Goal: Task Accomplishment & Management: Use online tool/utility

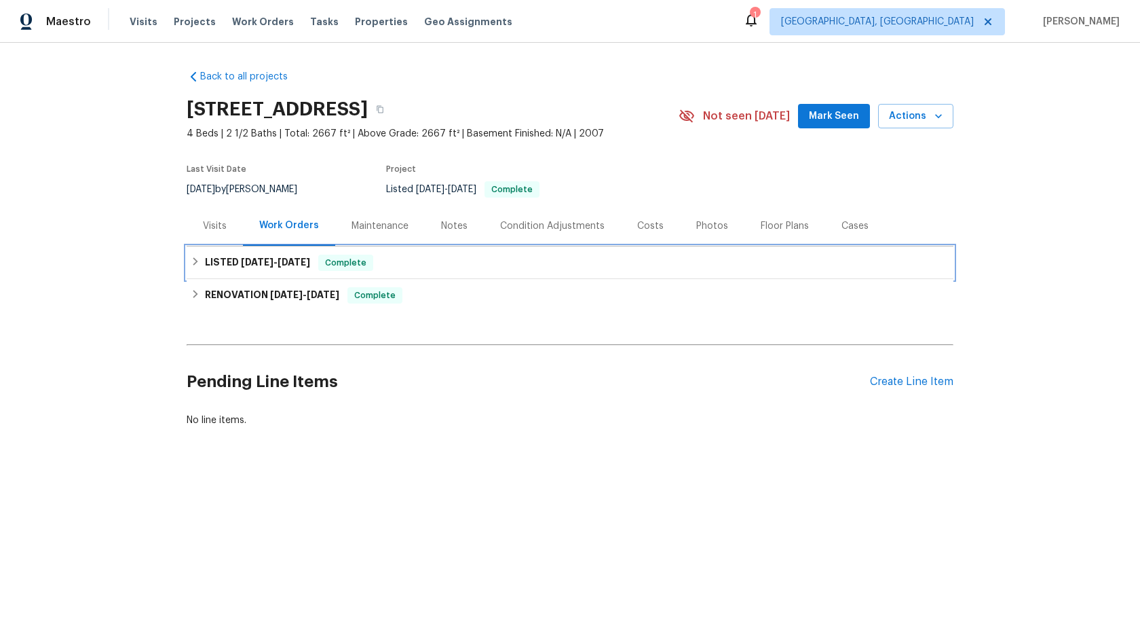
click at [396, 266] on div "LISTED 8/21/25 - 8/22/25 Complete" at bounding box center [570, 262] width 759 height 16
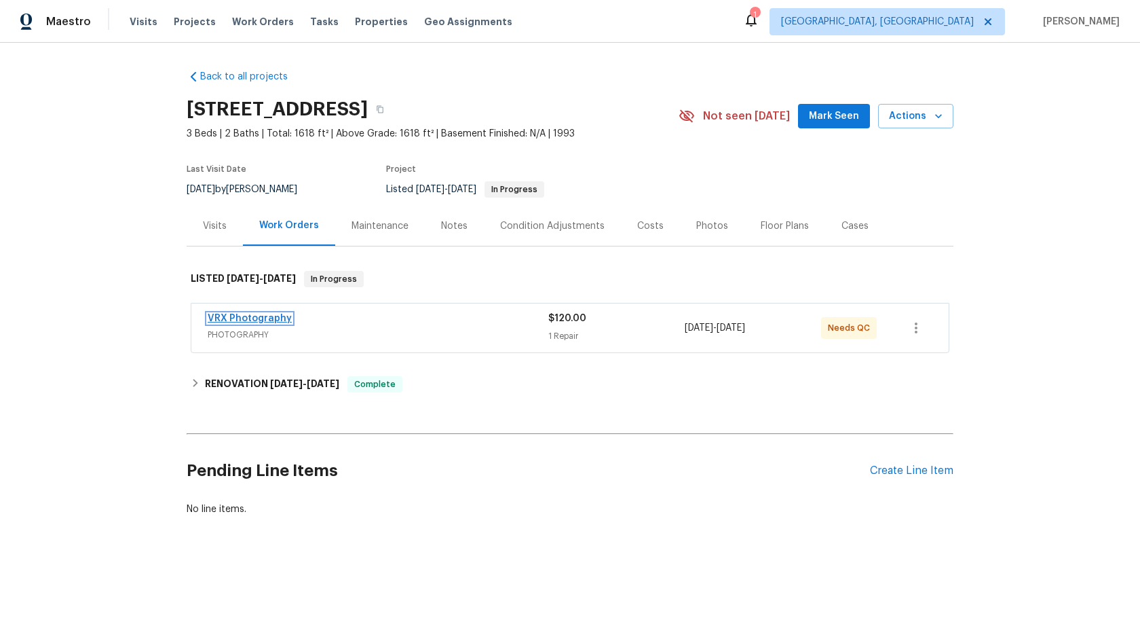
click at [269, 318] on link "VRX Photography" at bounding box center [250, 317] width 84 height 9
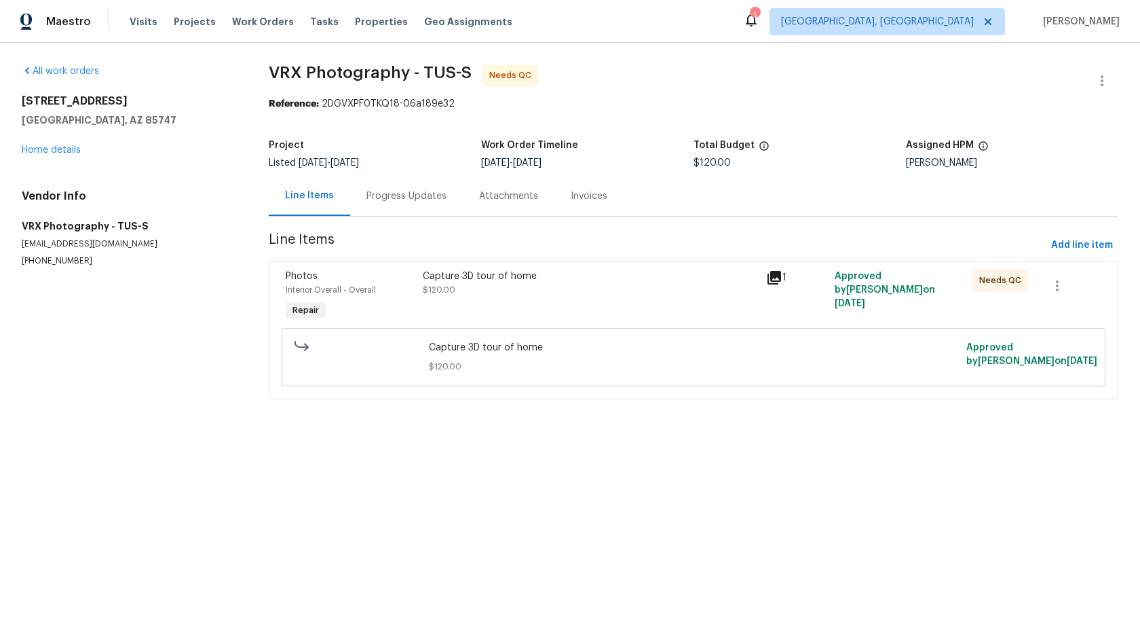
click at [389, 197] on div "Progress Updates" at bounding box center [406, 196] width 80 height 14
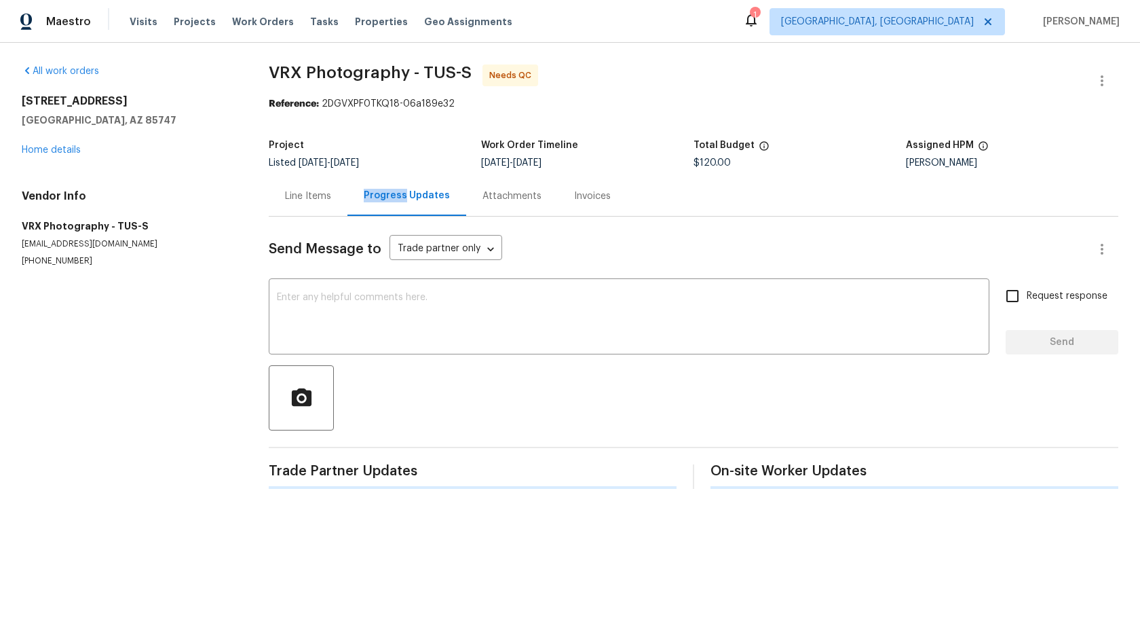
click at [389, 197] on div "Progress Updates" at bounding box center [407, 196] width 86 height 14
click at [413, 324] on textarea at bounding box center [629, 317] width 704 height 51
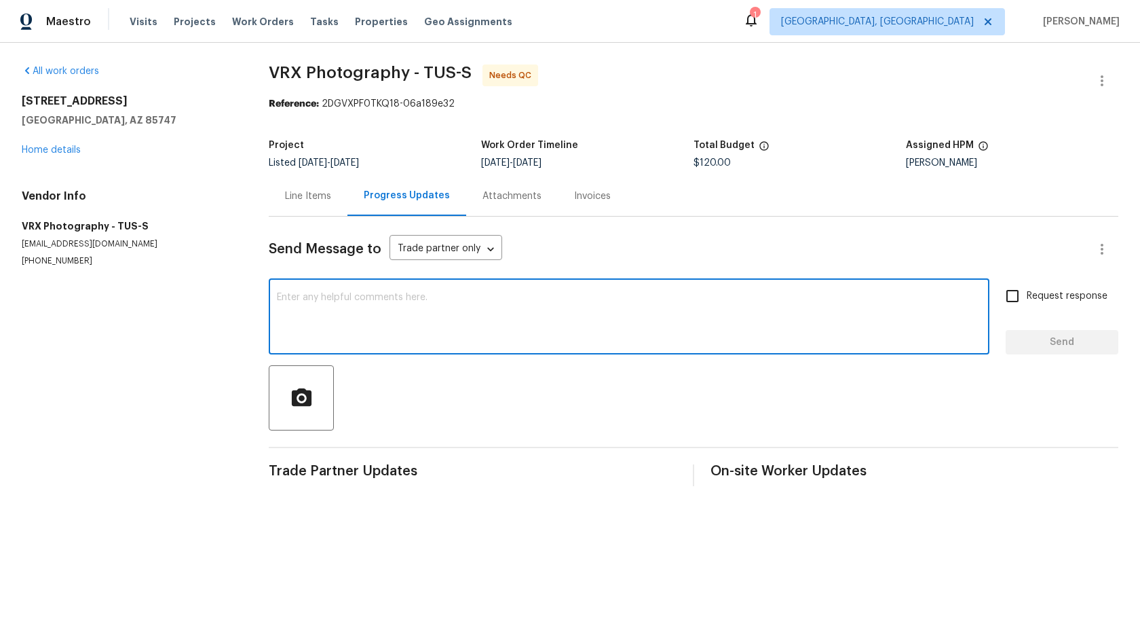
paste textarea "#3DQC - reviewed tour and approved QC"
type textarea "#3DQC - reviewed tour and approved QC"
paste textarea "#3DQC - The Property is not available in my 3D homes. Hence, rework requested"
click at [419, 311] on textarea at bounding box center [629, 317] width 704 height 51
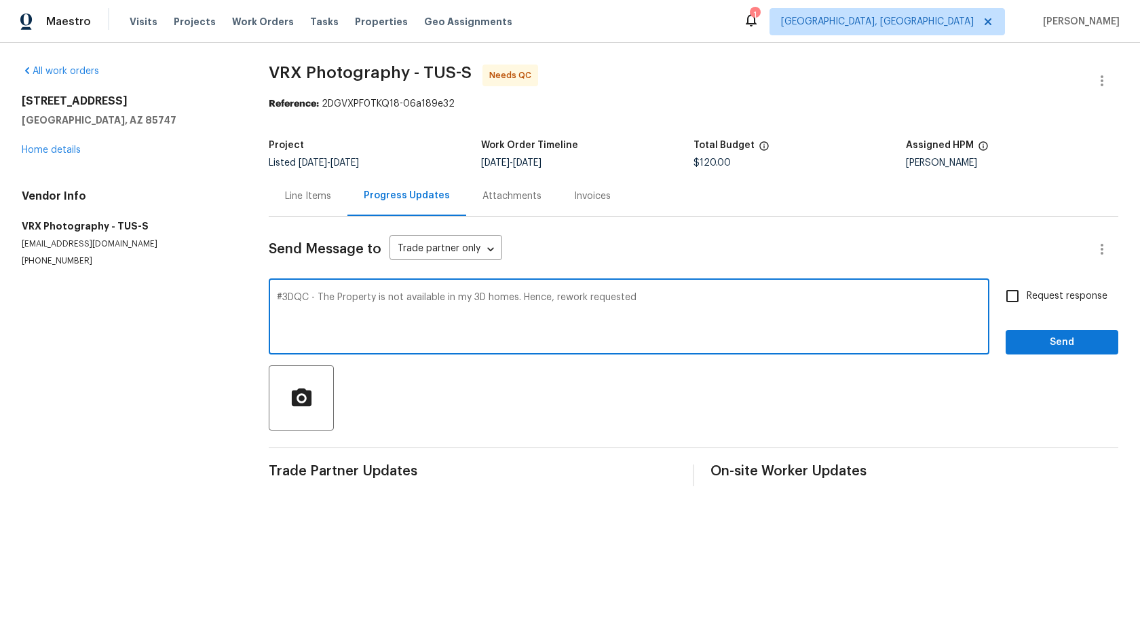
drag, startPoint x: 316, startPoint y: 301, endPoint x: 268, endPoint y: 297, distance: 48.3
click at [277, 297] on textarea "#3DQC - The Property is not available in my 3D homes. Hence, rework requested" at bounding box center [629, 317] width 704 height 51
type textarea "Hi team/ The Property is not available in my 3D homes. Hence, rework requested"
click at [1042, 297] on span "Request response" at bounding box center [1067, 296] width 81 height 14
click at [1027, 297] on input "Request response" at bounding box center [1012, 296] width 28 height 28
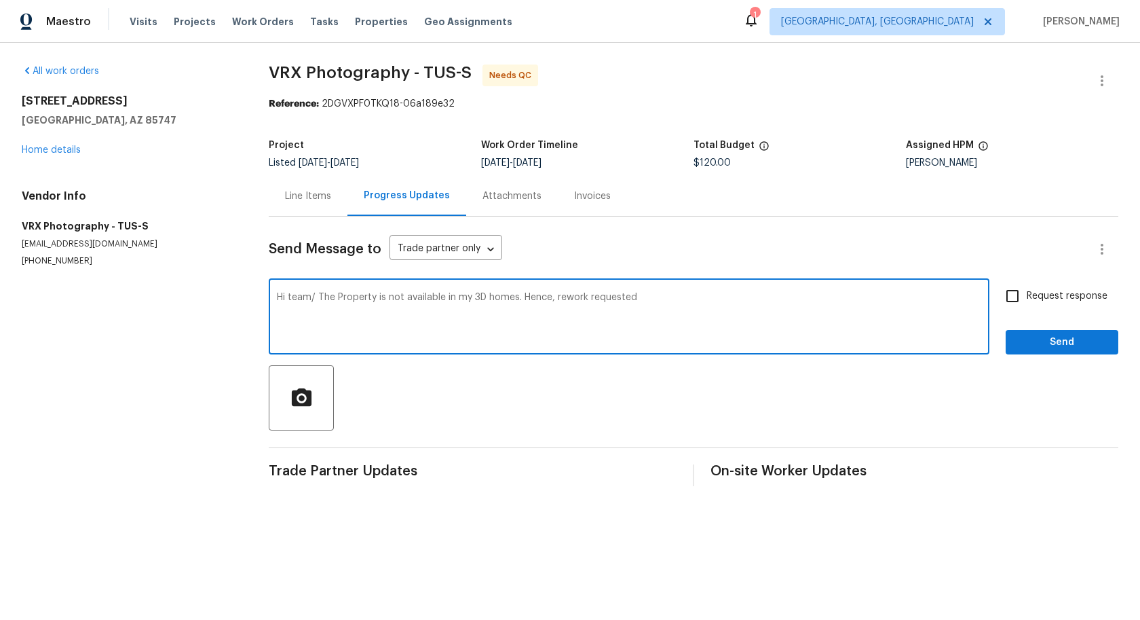
checkbox input "true"
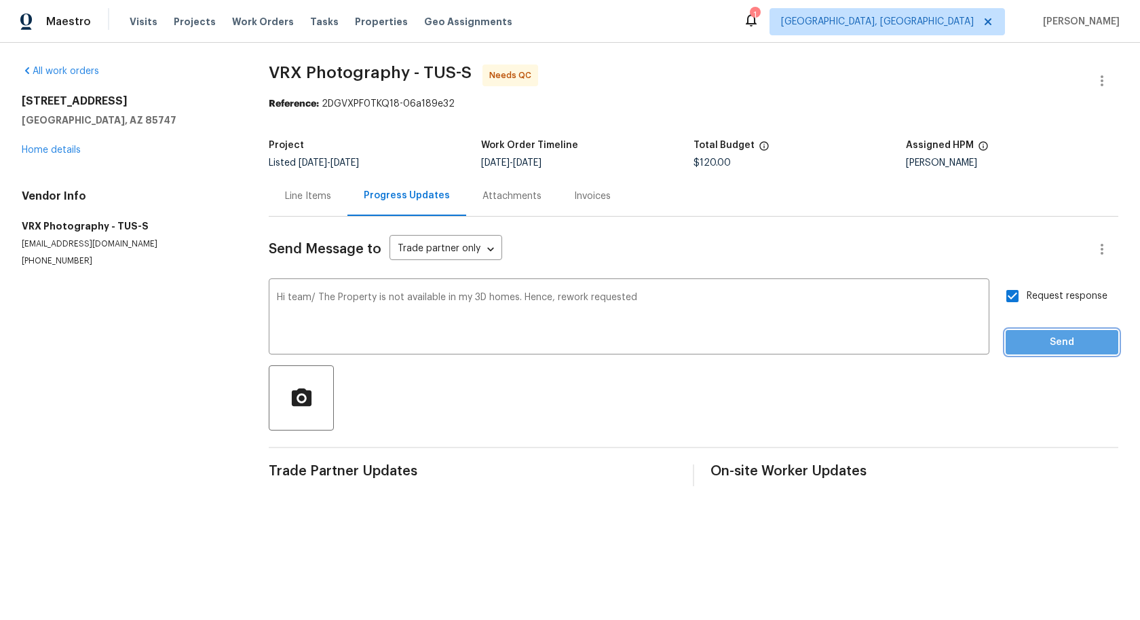
click at [1042, 336] on span "Send" at bounding box center [1061, 342] width 91 height 17
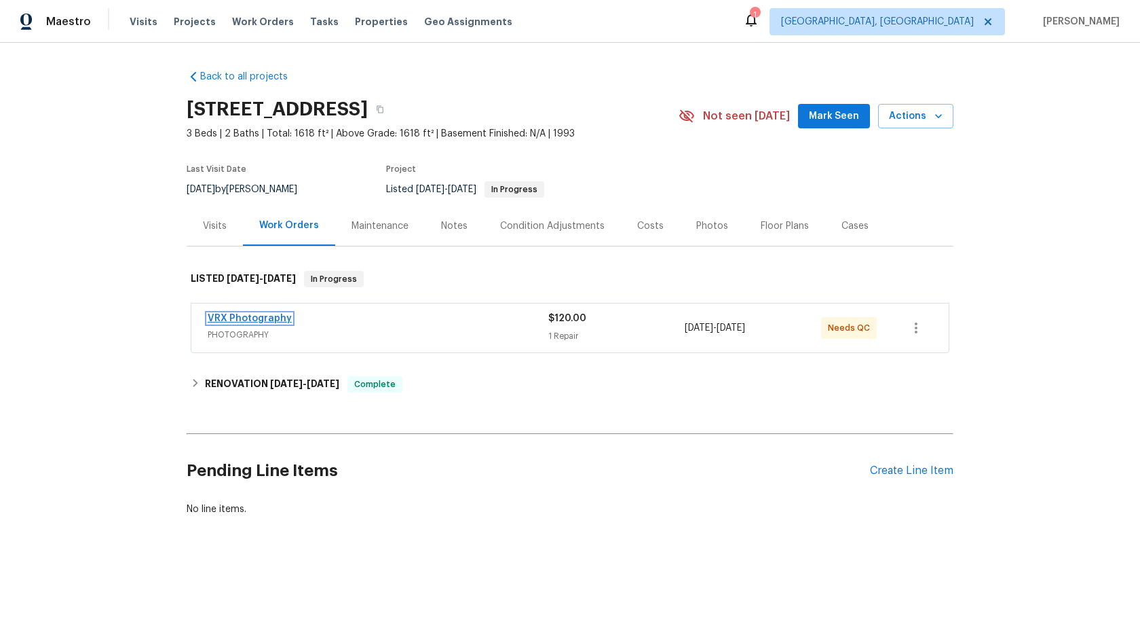
click at [269, 322] on link "VRX Photography" at bounding box center [250, 317] width 84 height 9
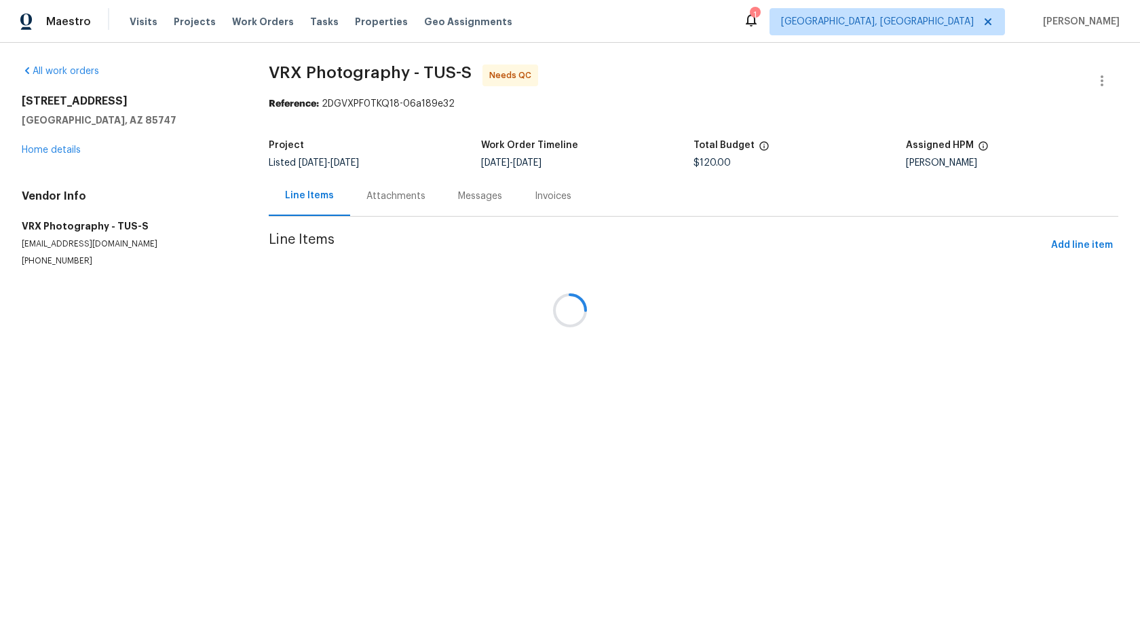
click at [458, 198] on div "Messages" at bounding box center [480, 196] width 44 height 14
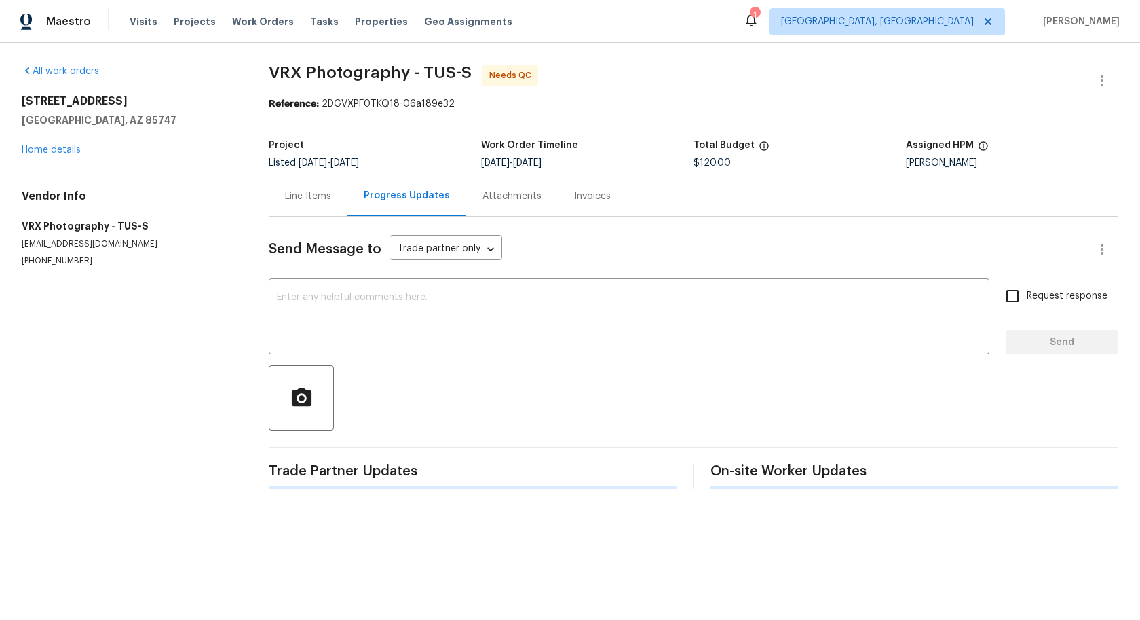
click at [412, 198] on div "Progress Updates" at bounding box center [407, 196] width 86 height 14
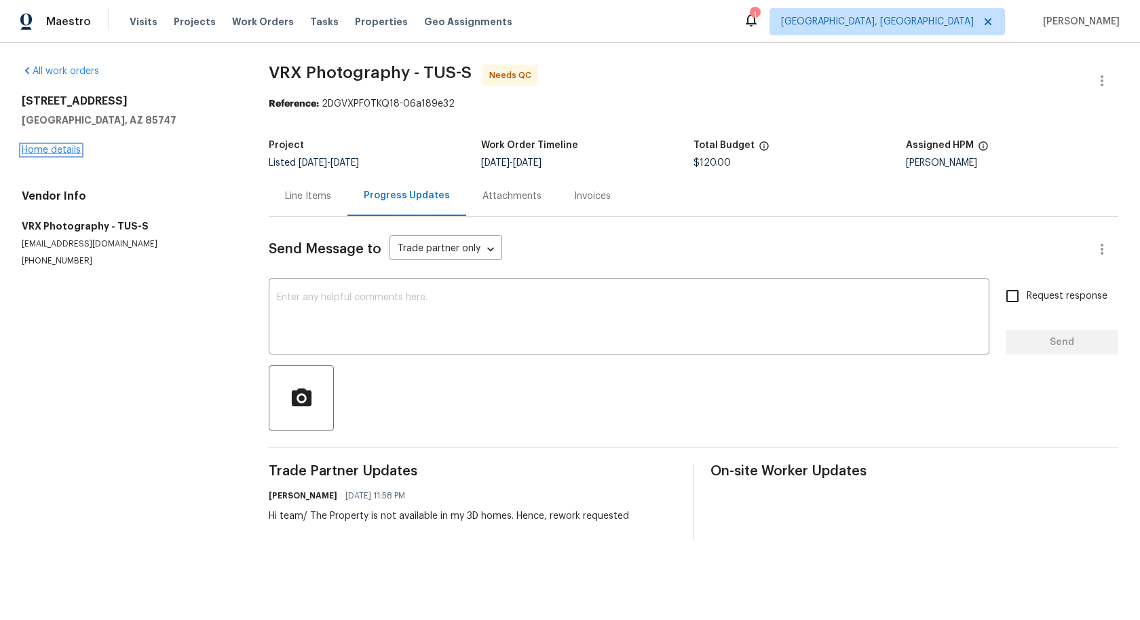
click at [54, 150] on link "Home details" at bounding box center [51, 149] width 59 height 9
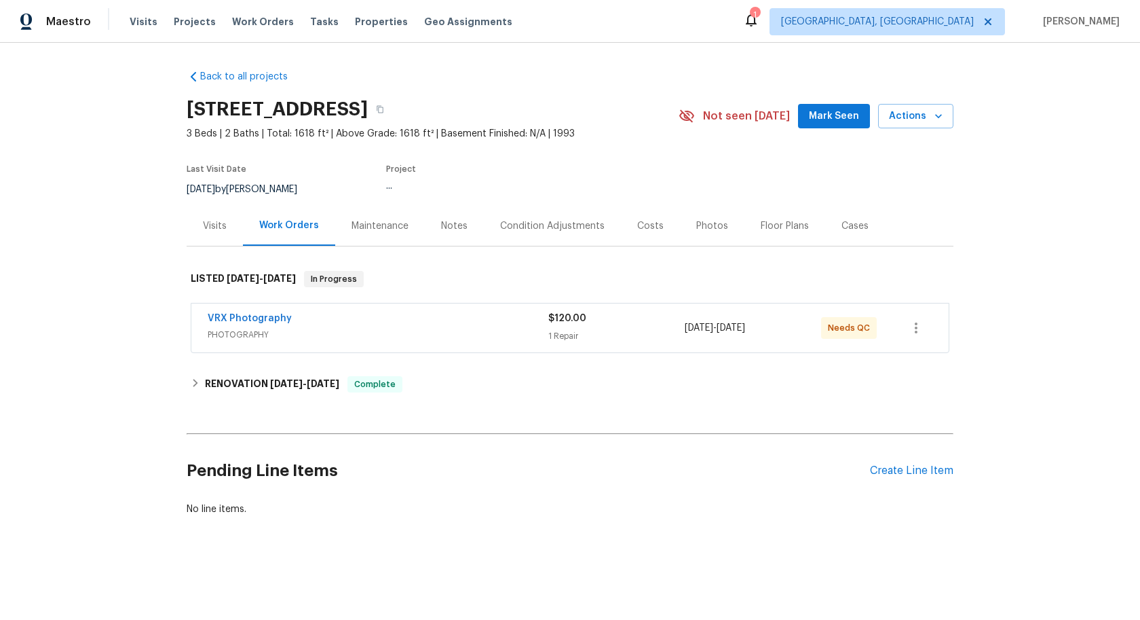
click at [501, 328] on span "PHOTOGRAPHY" at bounding box center [378, 335] width 341 height 14
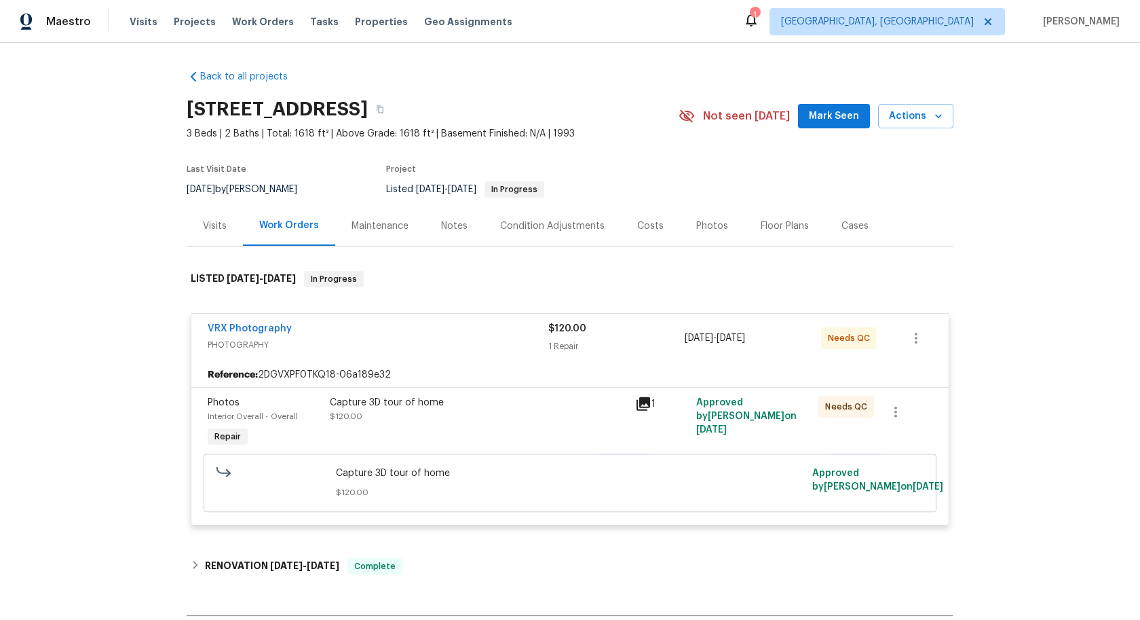
scroll to position [83, 0]
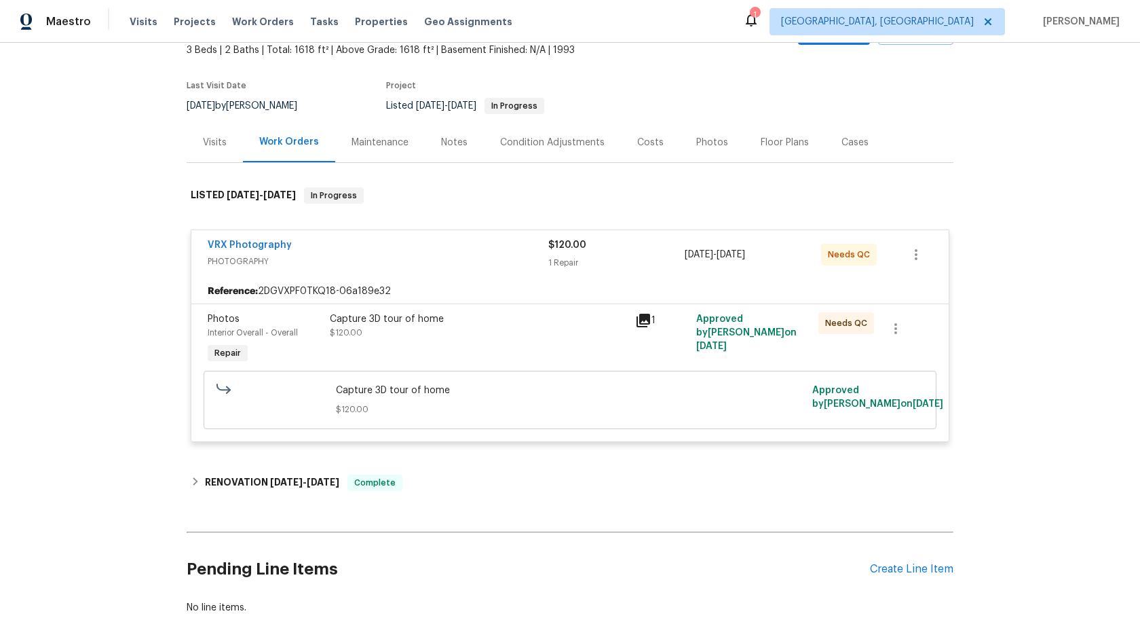
click at [503, 397] on span "Capture 3D tour of home" at bounding box center [570, 390] width 469 height 14
click at [503, 366] on div "Capture 3D tour of home $120.00" at bounding box center [478, 339] width 305 height 62
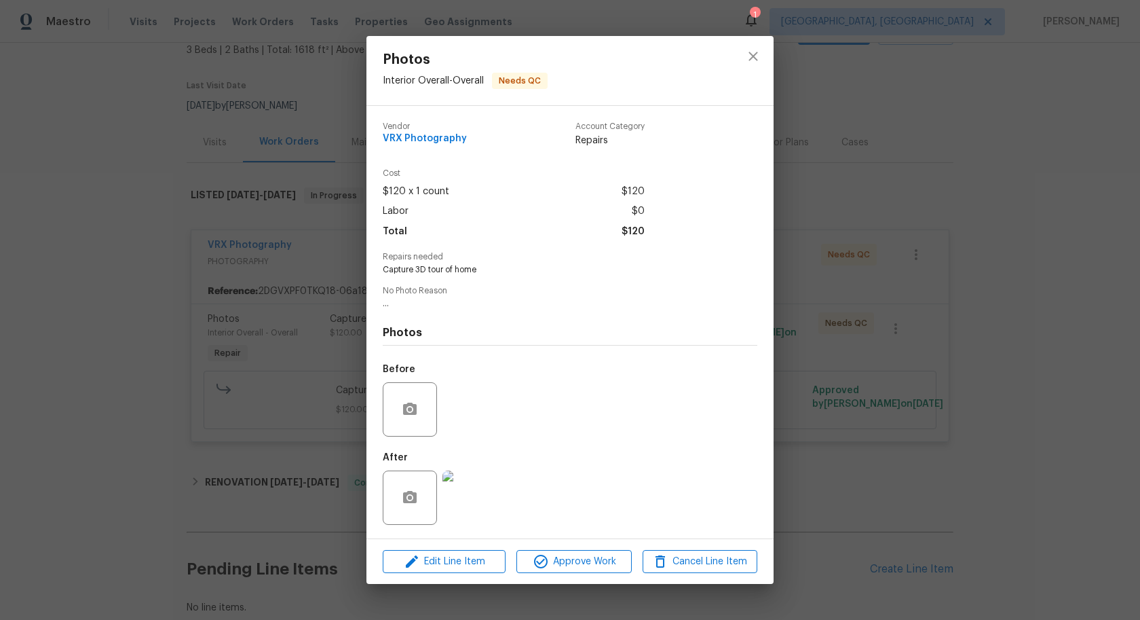
click at [475, 498] on img at bounding box center [469, 497] width 54 height 54
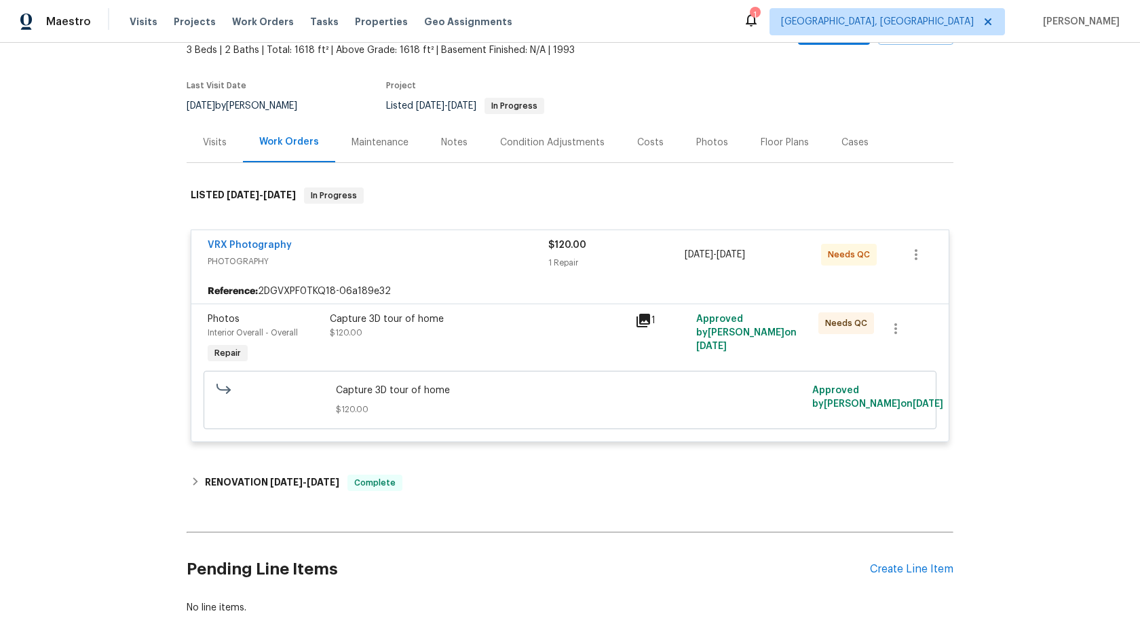
click at [470, 338] on div "Capture 3D tour of home $120.00" at bounding box center [478, 325] width 297 height 27
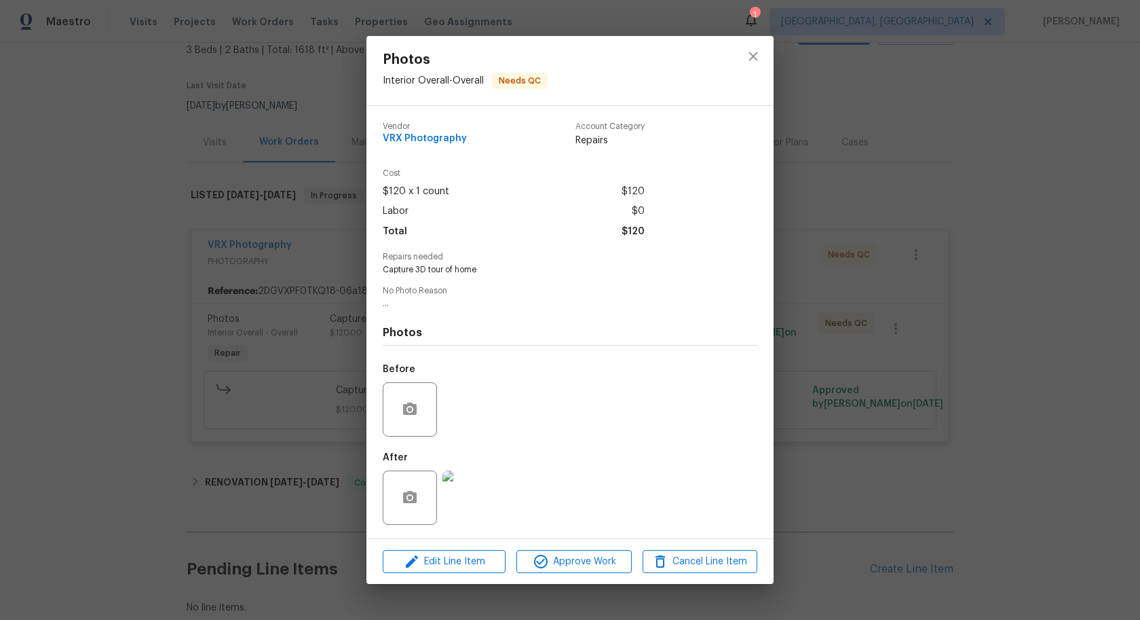
click at [482, 503] on img at bounding box center [469, 497] width 54 height 54
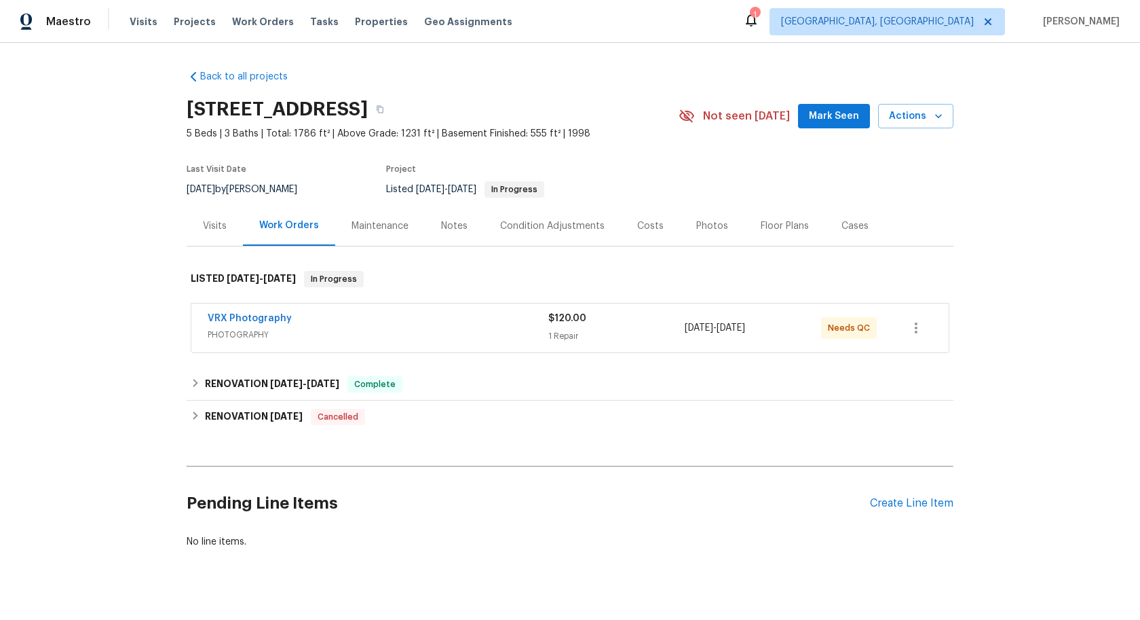
click at [467, 320] on div "VRX Photography" at bounding box center [378, 319] width 341 height 16
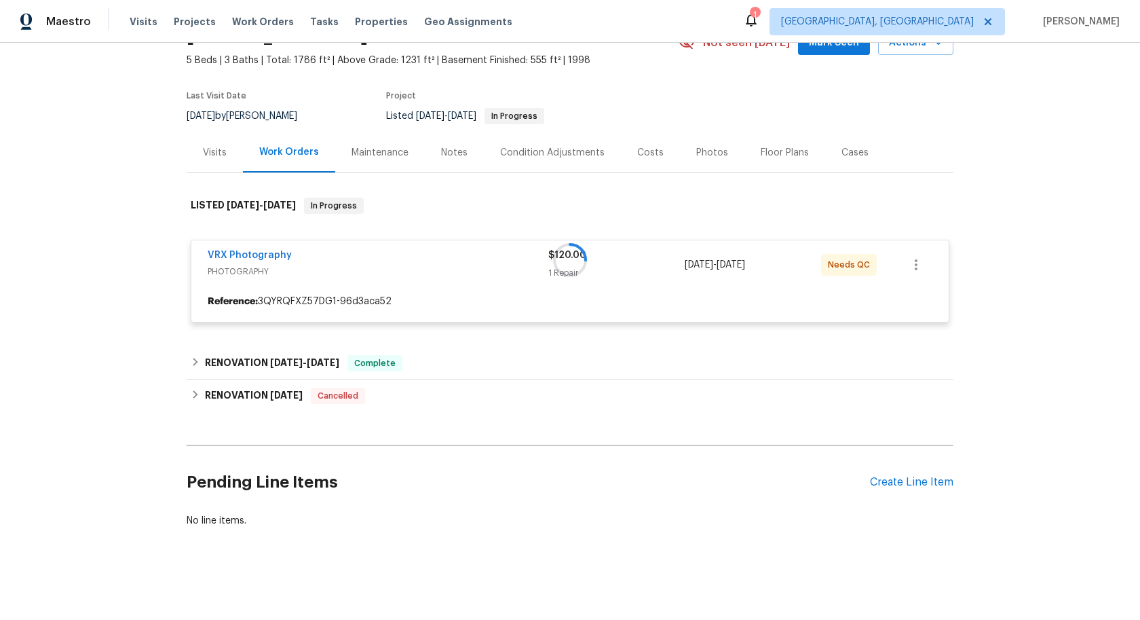
scroll to position [74, 0]
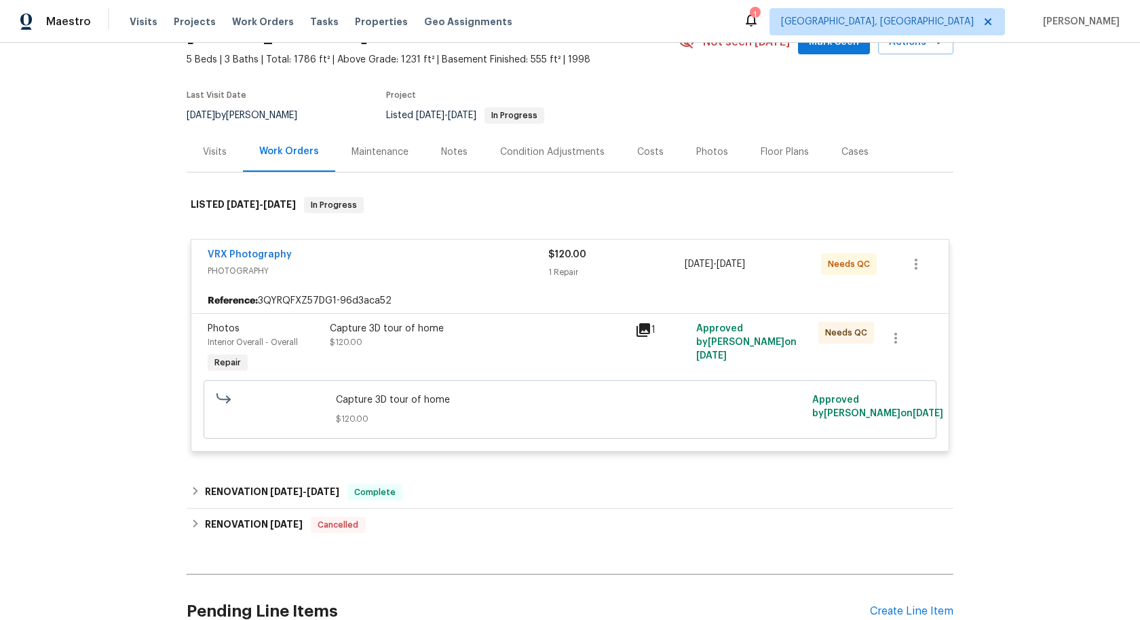
click at [524, 339] on div "Capture 3D tour of home $120.00" at bounding box center [478, 335] width 297 height 27
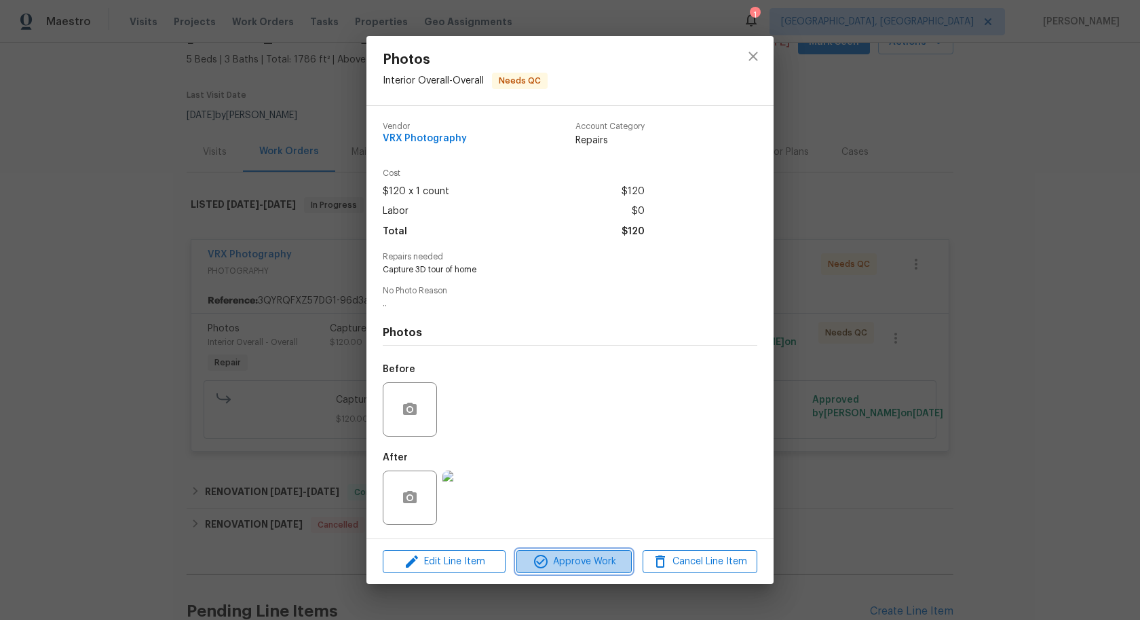
click at [559, 569] on span "Approve Work" at bounding box center [573, 561] width 107 height 17
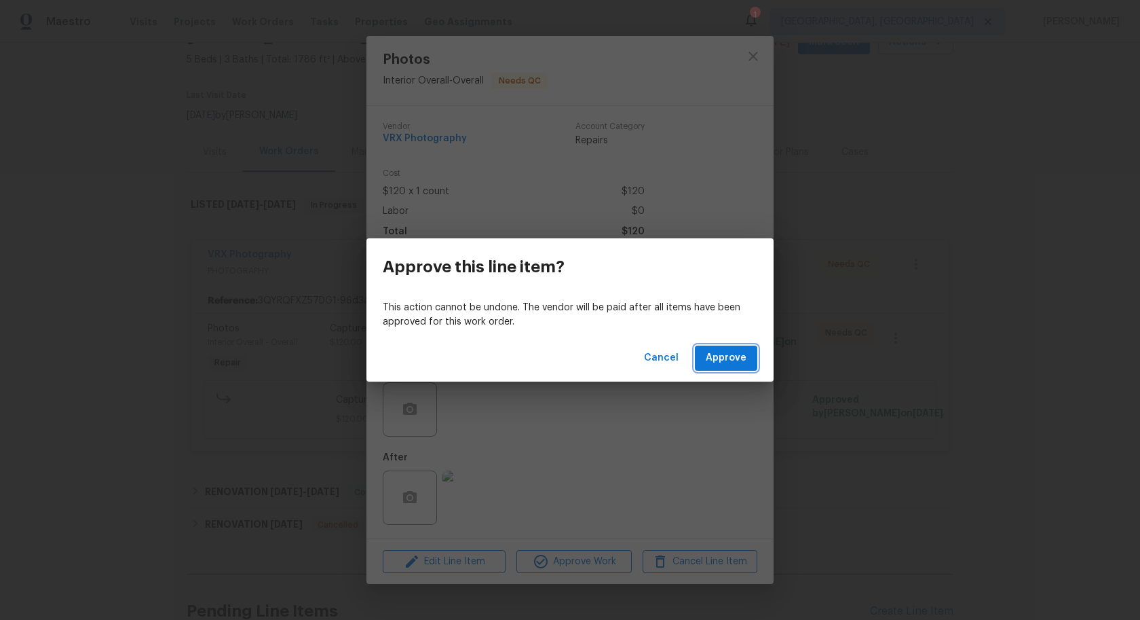
click at [734, 350] on span "Approve" at bounding box center [726, 357] width 41 height 17
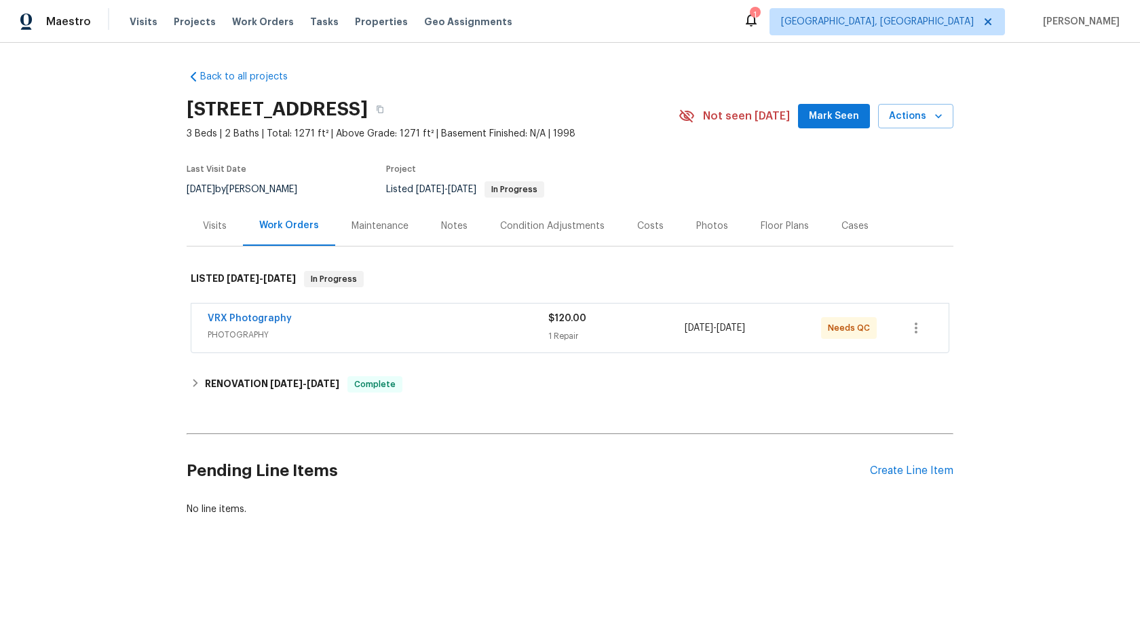
click at [508, 315] on div "VRX Photography" at bounding box center [378, 319] width 341 height 16
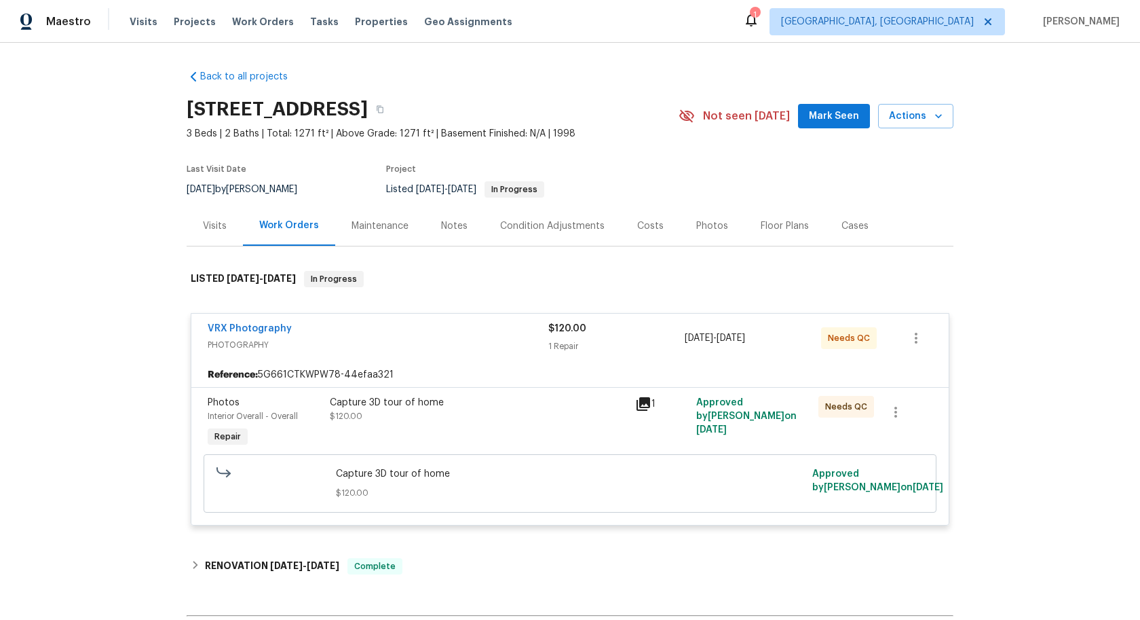
click at [544, 449] on div "Capture 3D tour of home $120.00" at bounding box center [478, 423] width 305 height 62
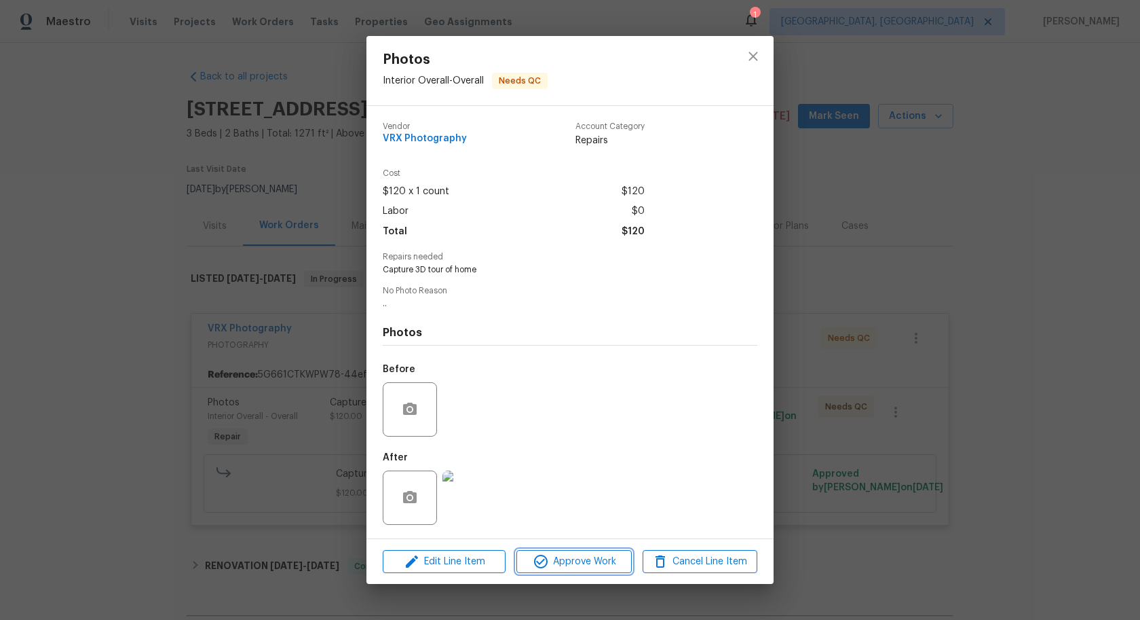
click at [589, 566] on span "Approve Work" at bounding box center [573, 561] width 107 height 17
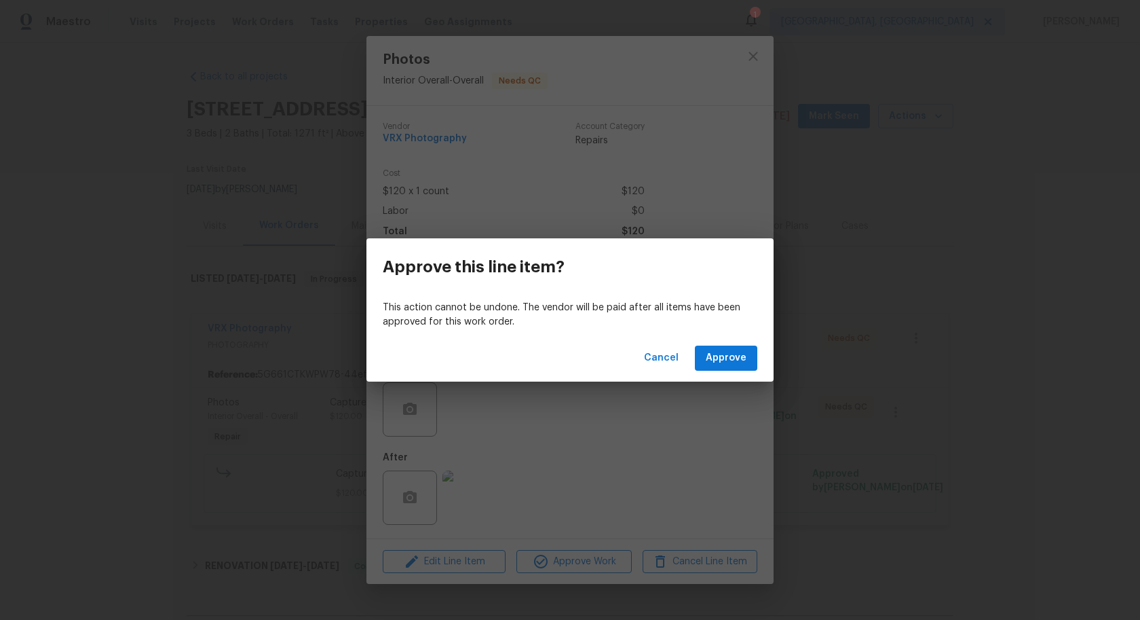
click at [736, 343] on div "Cancel Approve" at bounding box center [569, 358] width 407 height 47
click at [727, 366] on span "Approve" at bounding box center [726, 357] width 41 height 17
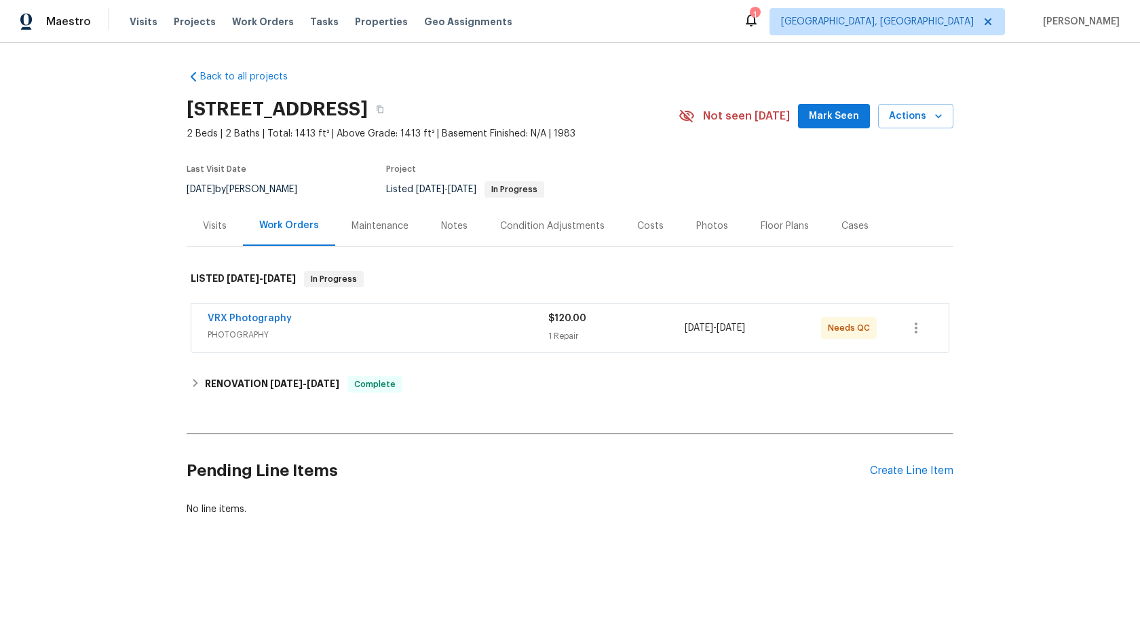
click at [474, 330] on span "PHOTOGRAPHY" at bounding box center [378, 335] width 341 height 14
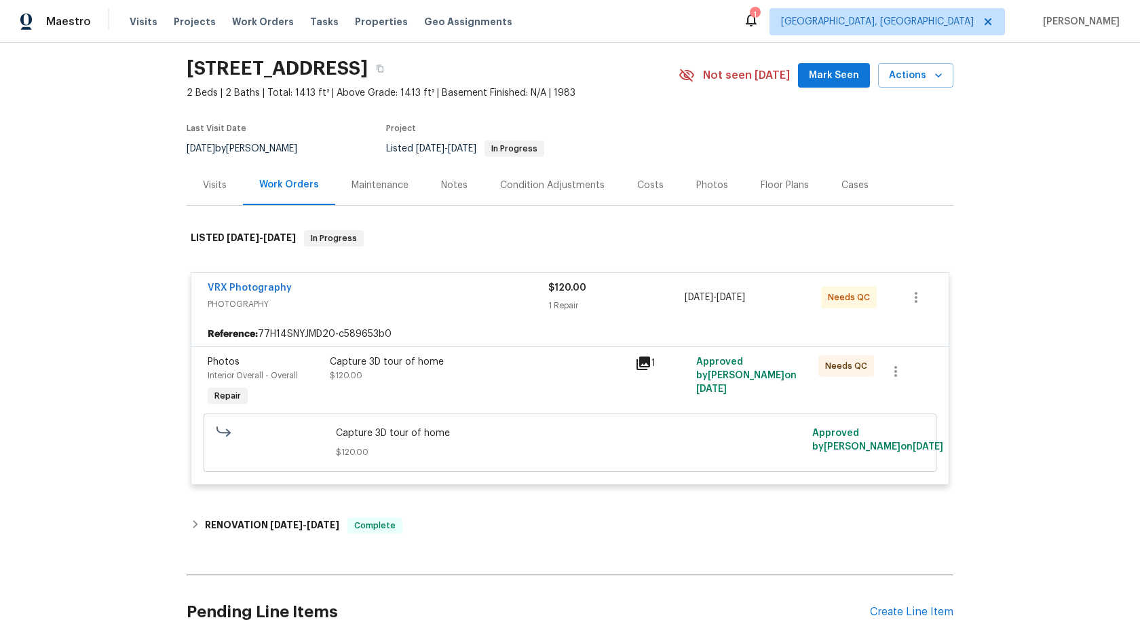
scroll to position [41, 0]
click at [541, 366] on div "Capture 3D tour of home" at bounding box center [478, 361] width 297 height 14
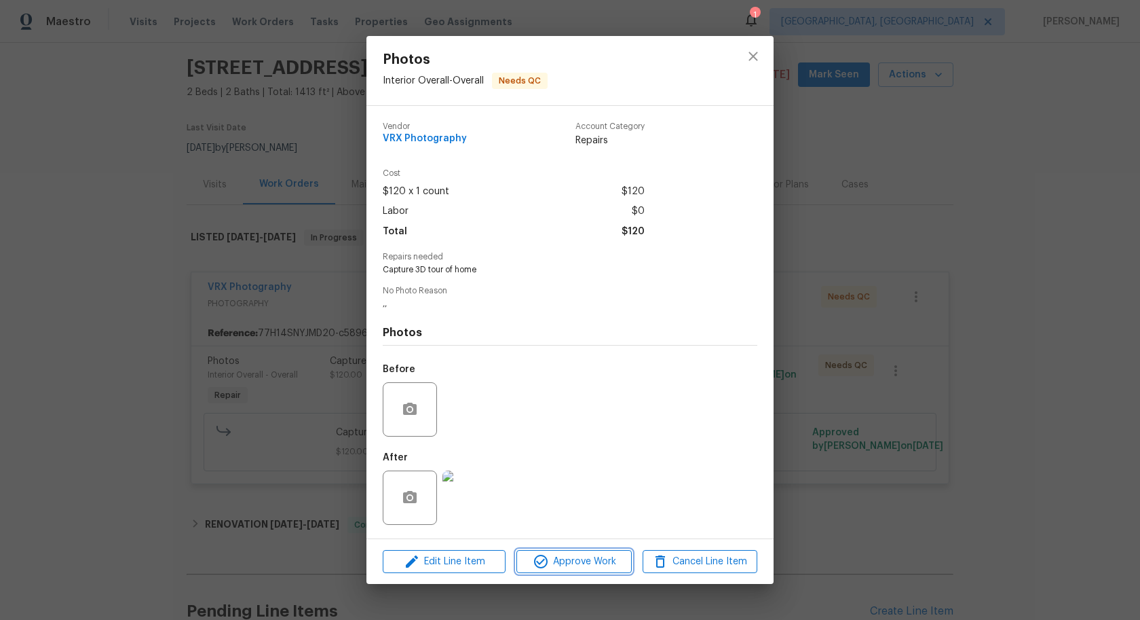
click at [566, 568] on span "Approve Work" at bounding box center [573, 561] width 107 height 17
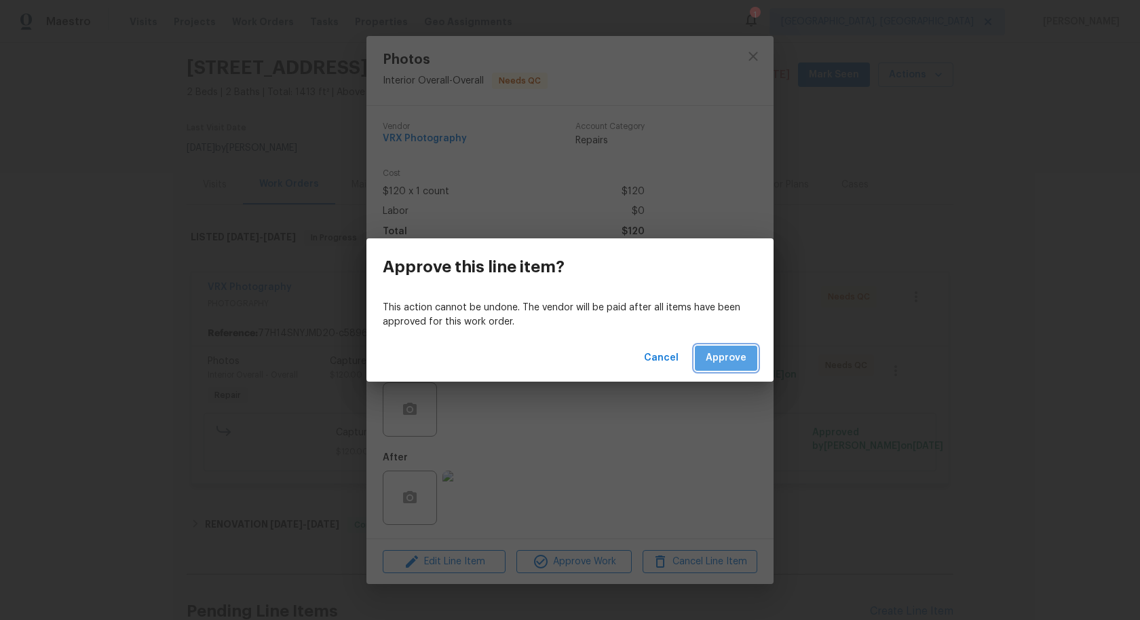
click at [727, 351] on span "Approve" at bounding box center [726, 357] width 41 height 17
